Goal: Transaction & Acquisition: Download file/media

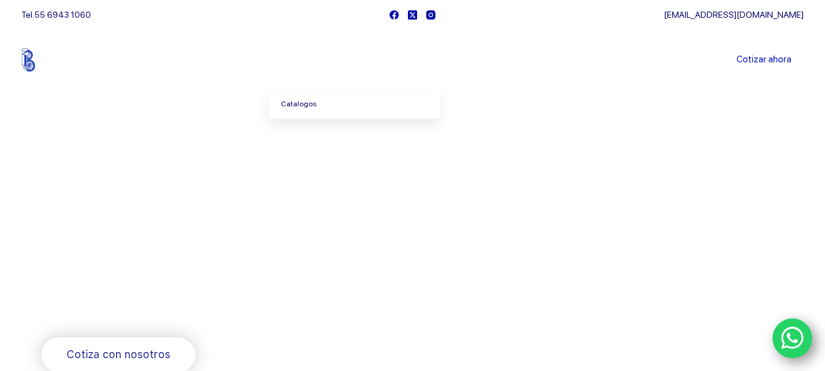
click at [315, 103] on link "Catalogos" at bounding box center [354, 104] width 171 height 28
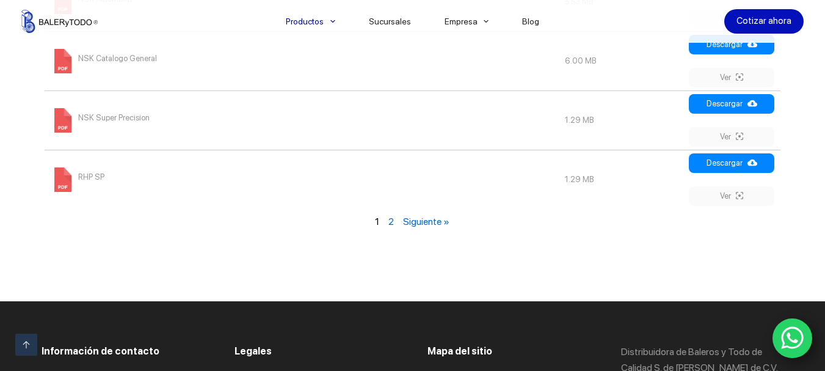
scroll to position [1588, 0]
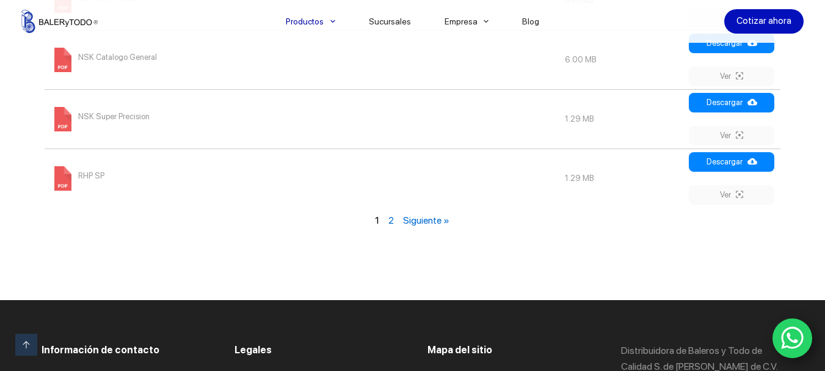
click at [411, 221] on link "Siguiente »" at bounding box center [426, 220] width 46 height 12
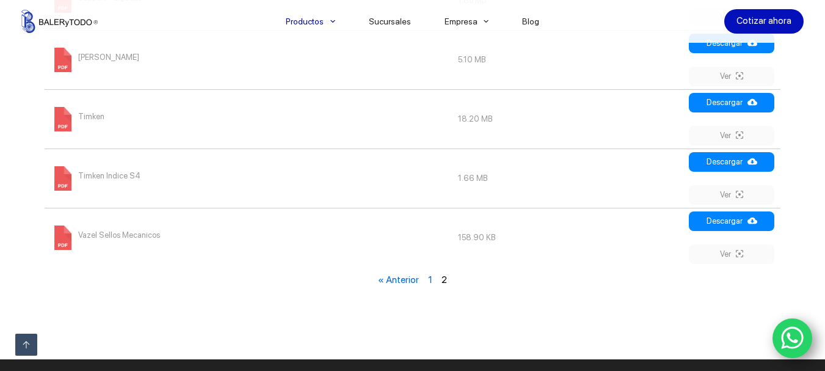
scroll to position [818, 0]
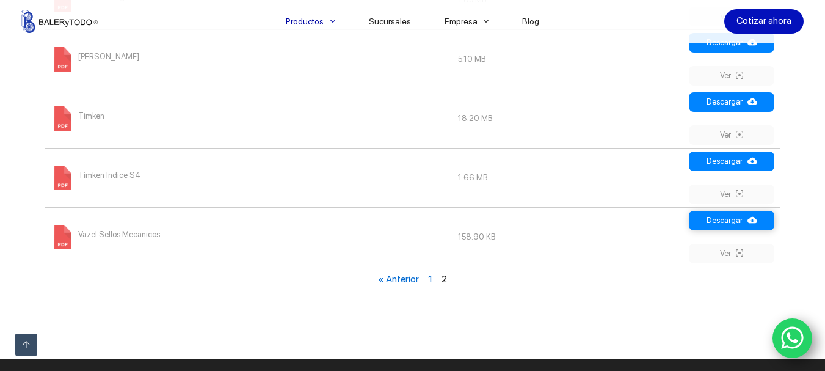
click at [732, 218] on link "Descargar" at bounding box center [731, 221] width 85 height 20
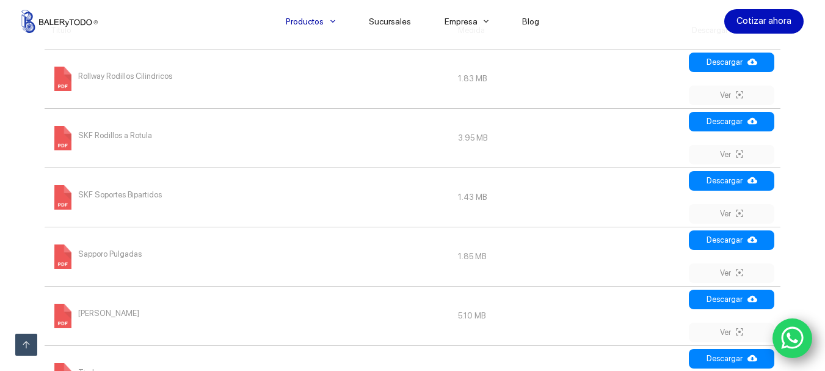
scroll to position [757, 0]
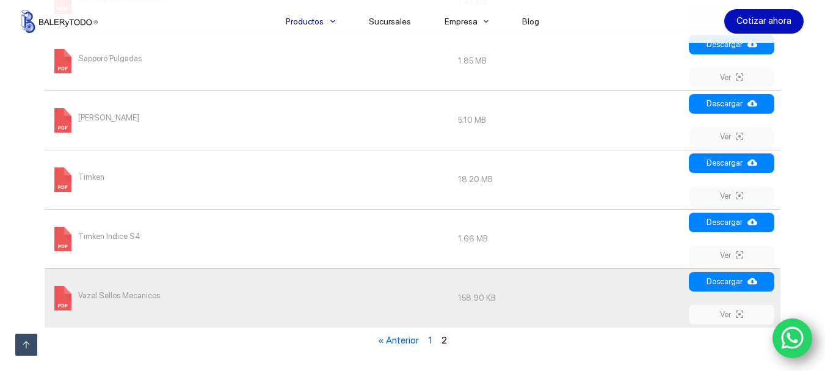
click at [432, 340] on div "« Anterior 1 2" at bounding box center [413, 339] width 743 height 25
click at [430, 340] on link "1" at bounding box center [430, 340] width 4 height 12
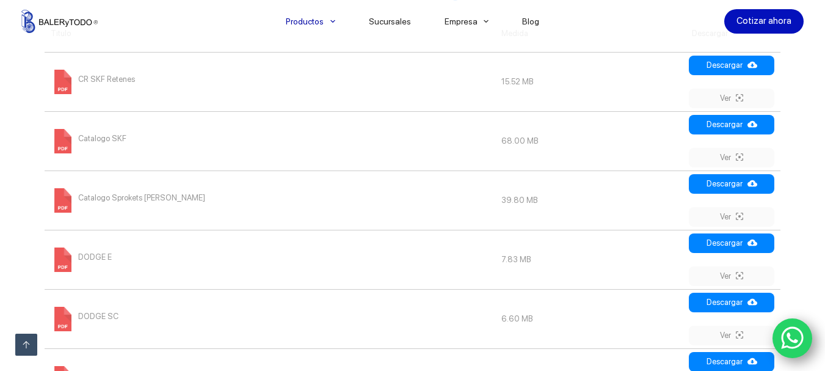
scroll to position [574, 0]
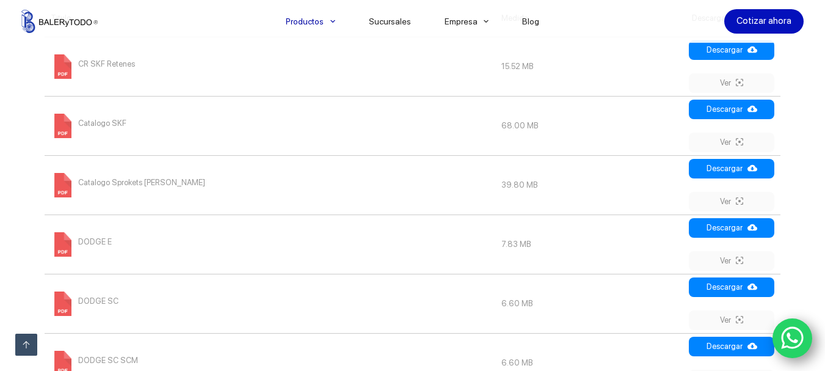
click at [115, 181] on span "Catalogo Sprokets [PERSON_NAME]" at bounding box center [141, 183] width 127 height 20
